Goal: Task Accomplishment & Management: Complete application form

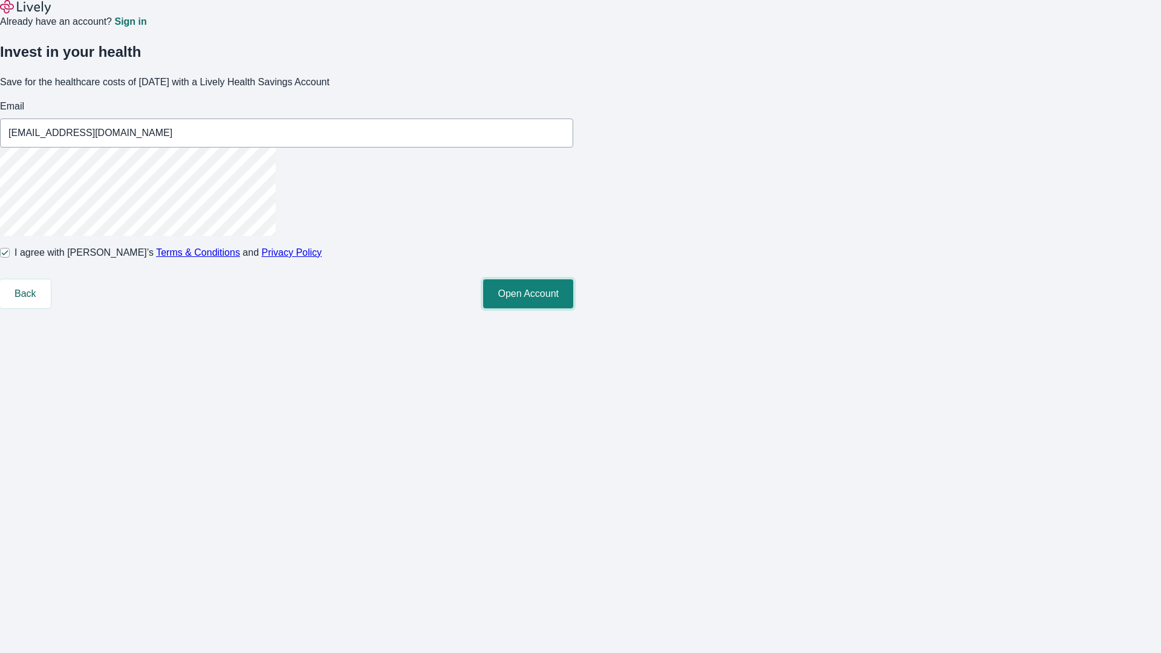
click at [573, 308] on button "Open Account" at bounding box center [528, 293] width 90 height 29
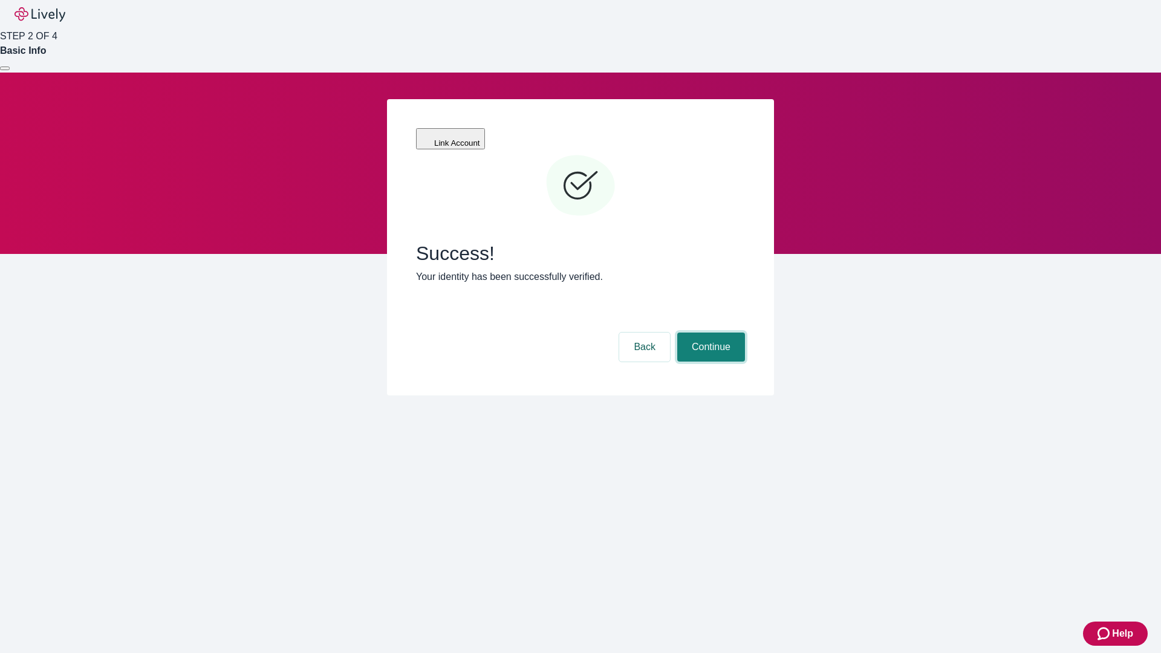
click at [709, 333] on button "Continue" at bounding box center [711, 347] width 68 height 29
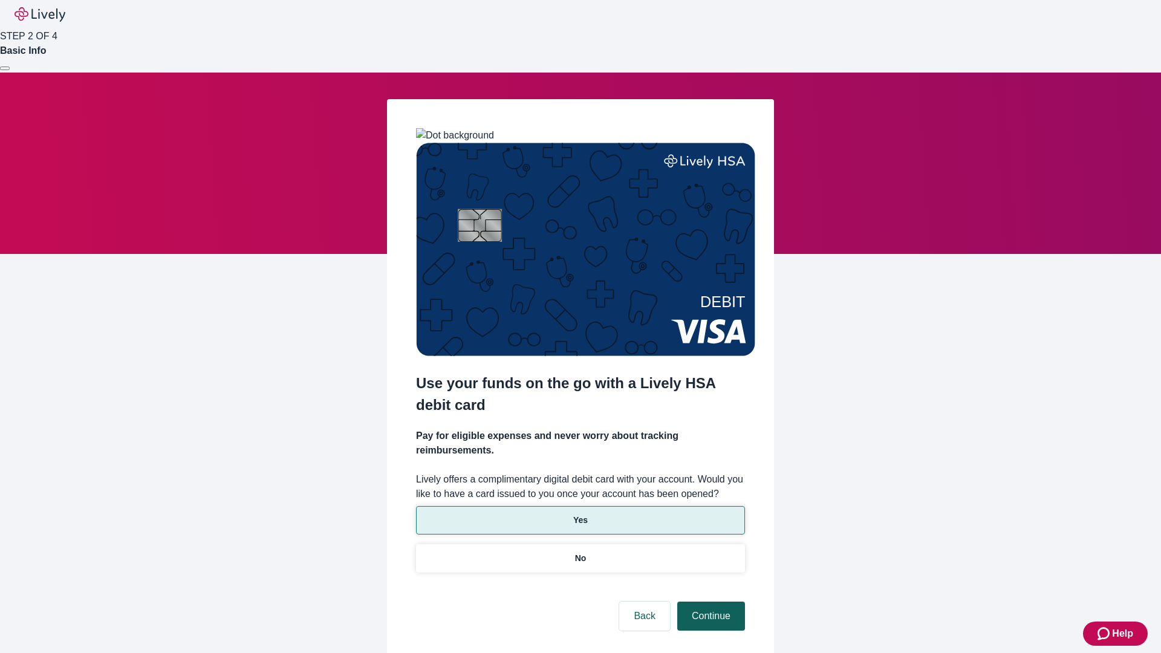
click at [580, 552] on p "No" at bounding box center [580, 558] width 11 height 13
click at [709, 602] on button "Continue" at bounding box center [711, 616] width 68 height 29
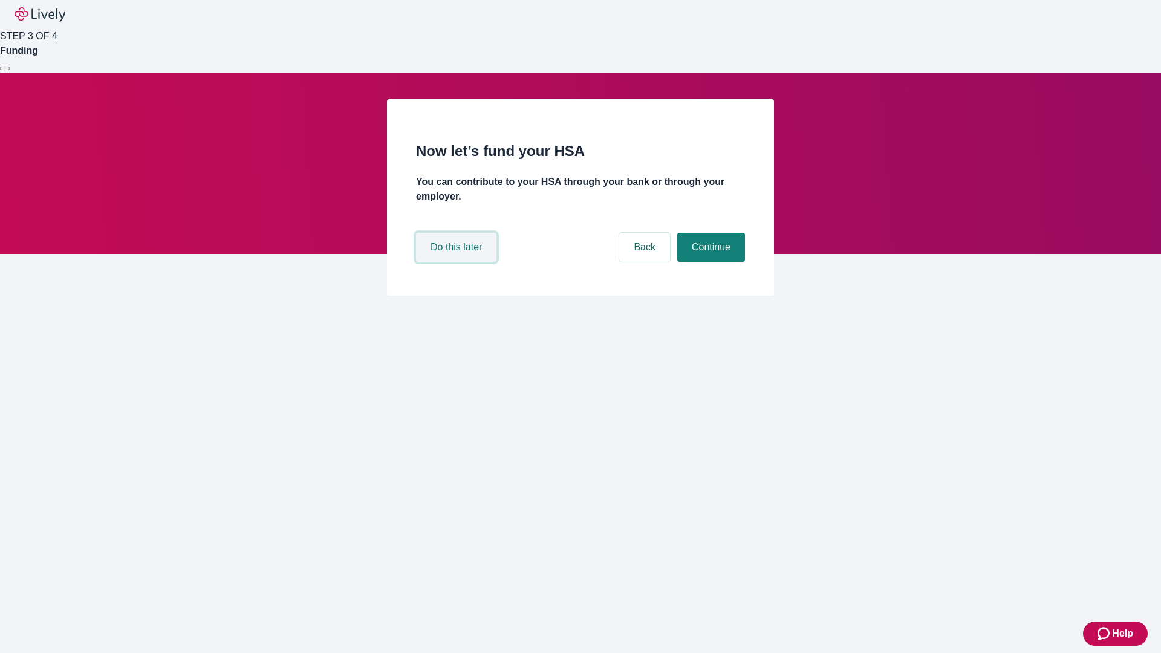
click at [458, 262] on button "Do this later" at bounding box center [456, 247] width 80 height 29
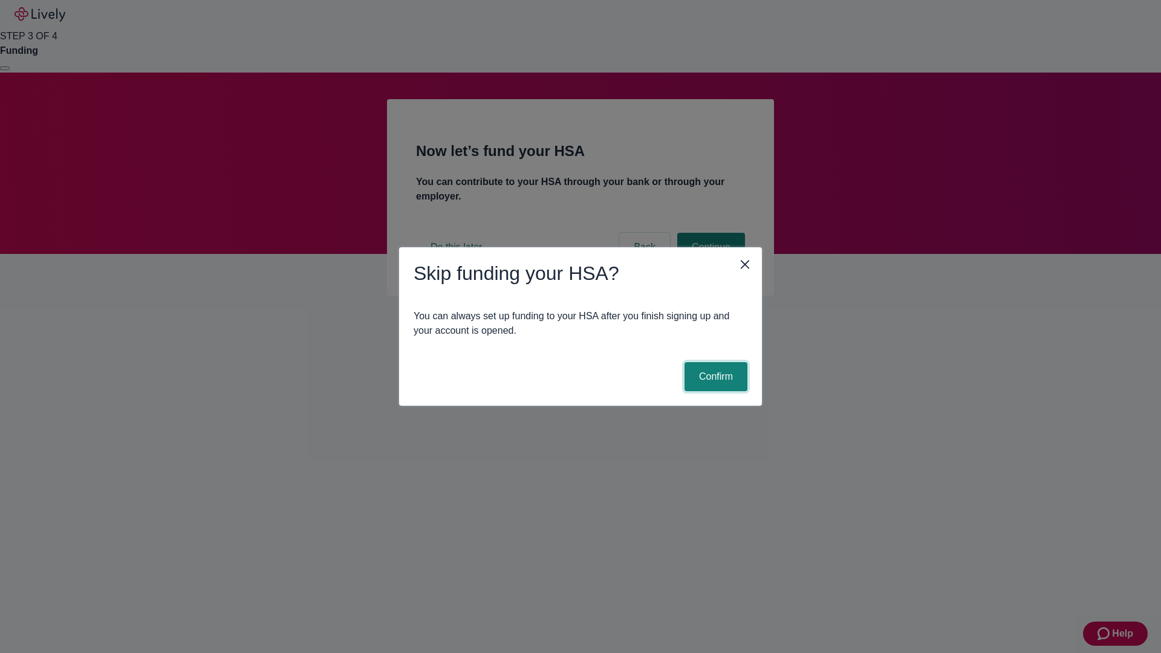
click at [714, 377] on button "Confirm" at bounding box center [715, 376] width 63 height 29
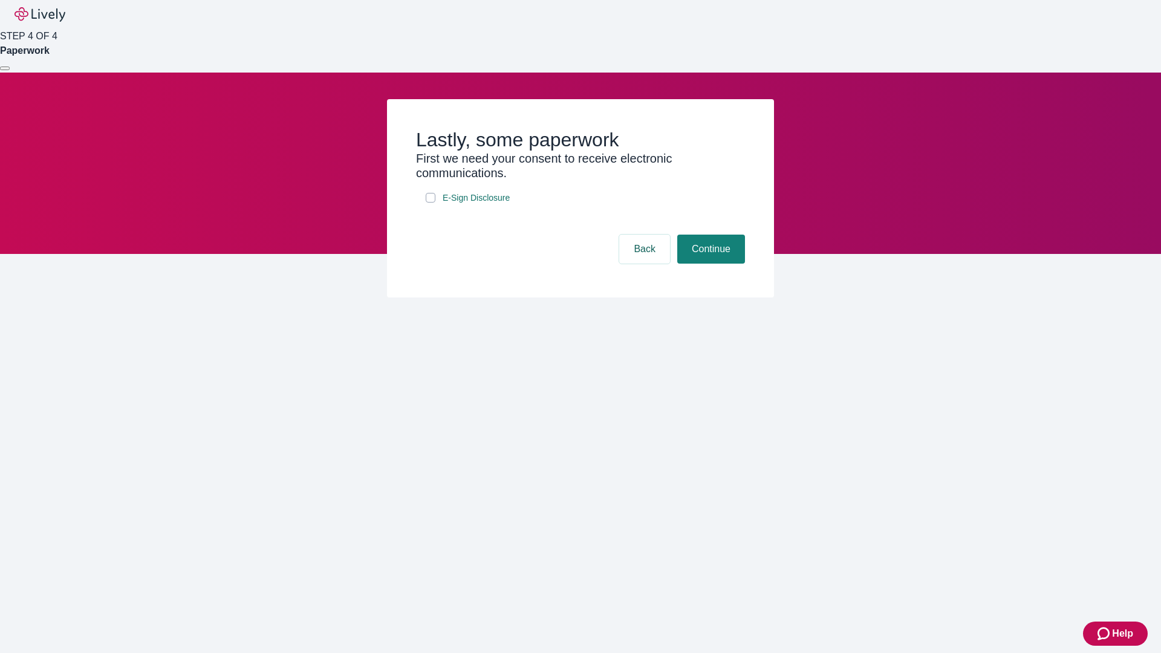
click at [430, 203] on input "E-Sign Disclosure" at bounding box center [431, 198] width 10 height 10
checkbox input "true"
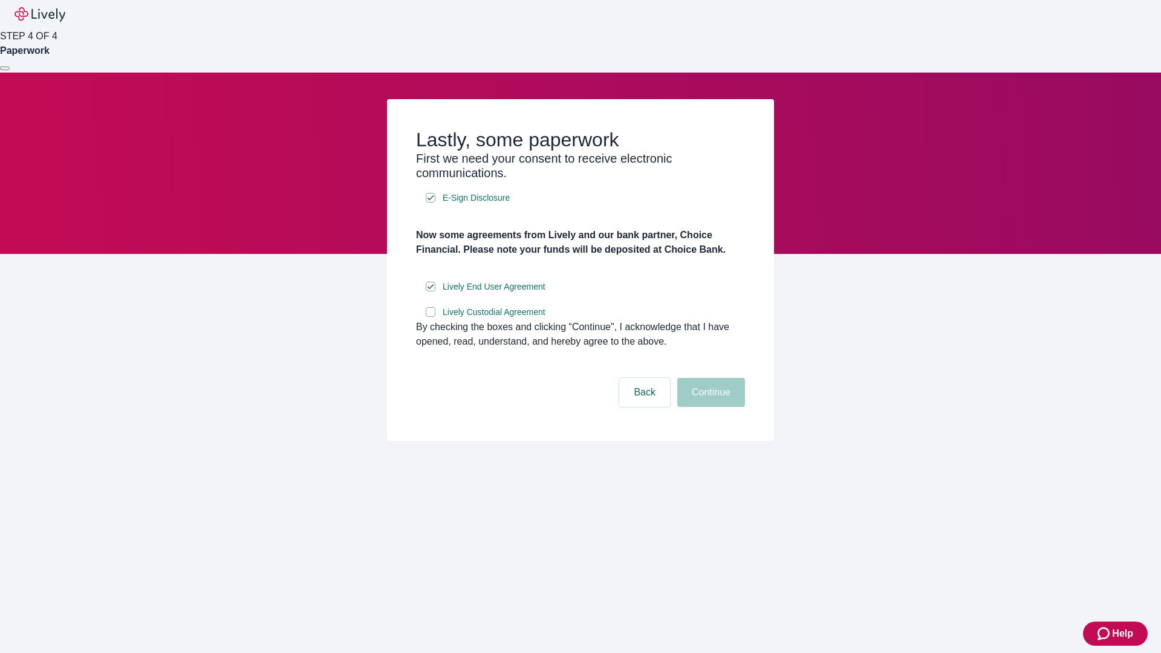
click at [430, 317] on input "Lively Custodial Agreement" at bounding box center [431, 312] width 10 height 10
checkbox input "true"
click at [709, 407] on button "Continue" at bounding box center [711, 392] width 68 height 29
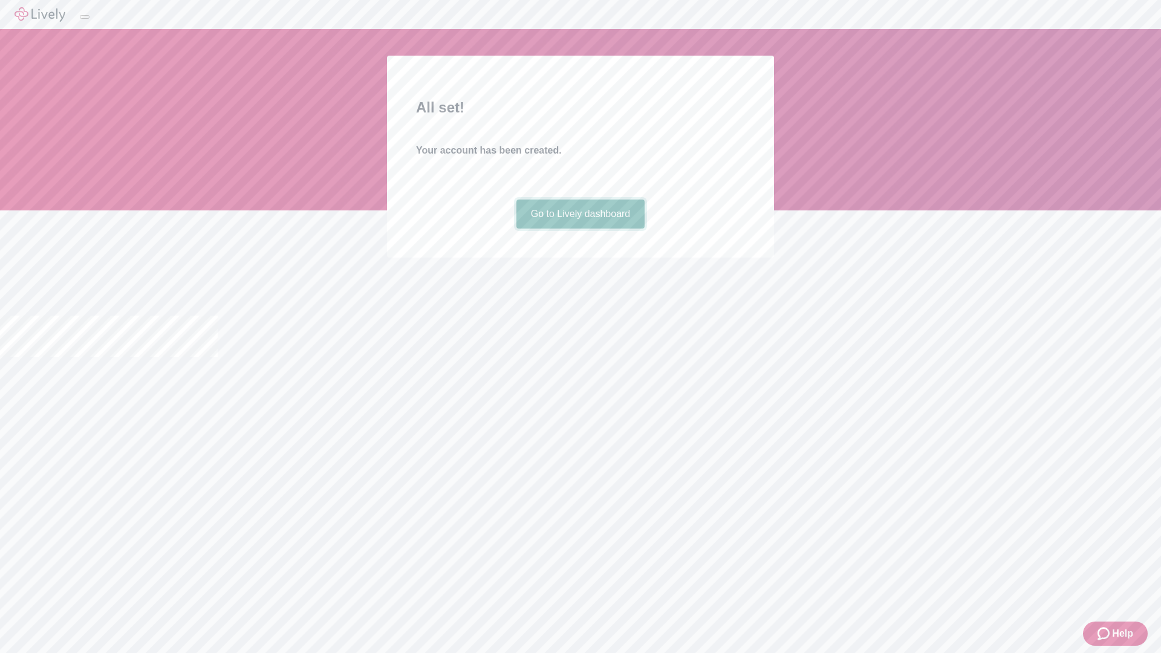
click at [580, 229] on link "Go to Lively dashboard" at bounding box center [580, 214] width 129 height 29
